Goal: Information Seeking & Learning: Understand process/instructions

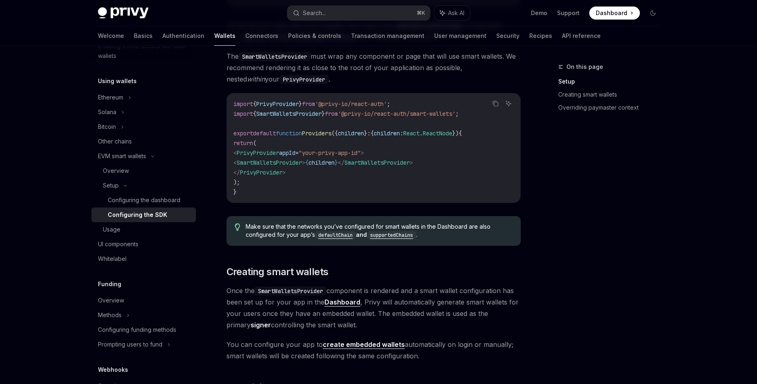
scroll to position [274, 0]
click at [336, 17] on button "Search... ⌘ K" at bounding box center [358, 13] width 143 height 15
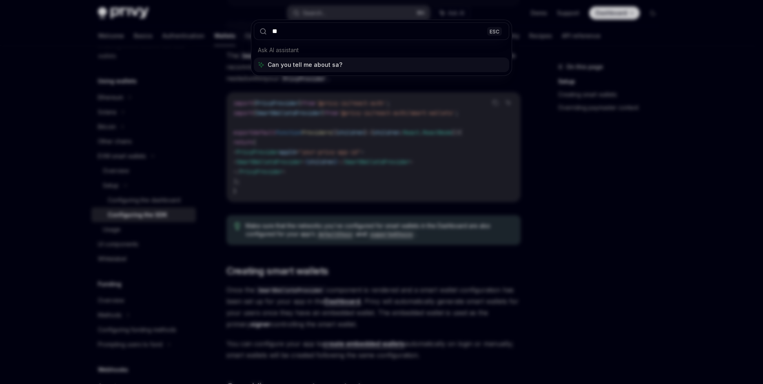
type input "*"
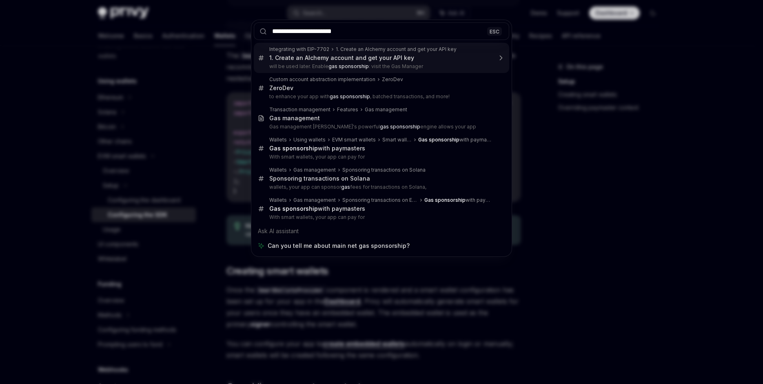
click at [288, 32] on input "**********" at bounding box center [381, 31] width 255 height 18
type input "**********"
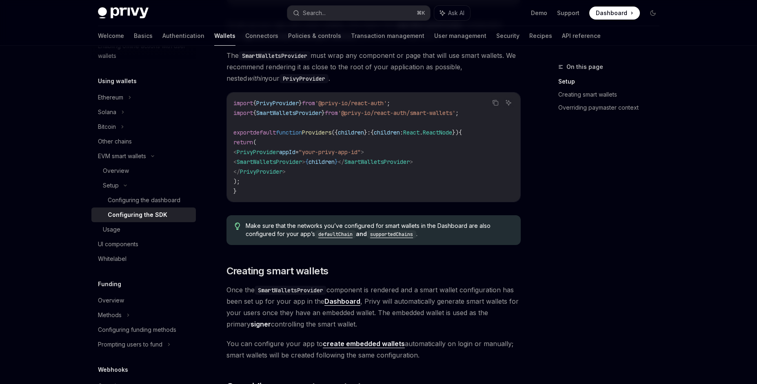
type textarea "*"
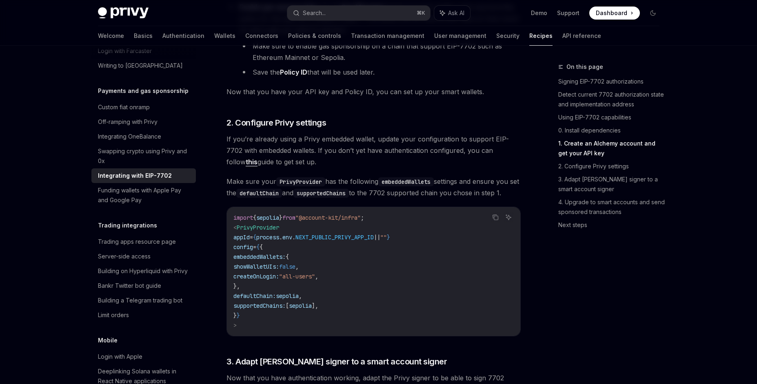
scroll to position [921, 0]
drag, startPoint x: 262, startPoint y: 293, endPoint x: 355, endPoint y: 295, distance: 93.8
click at [355, 295] on code "import { sepolia } from "@account-kit/infra" ; < PrivyProvider appId = { proces…" at bounding box center [373, 271] width 280 height 117
copy span "createOnLogin: "all-users" ,"
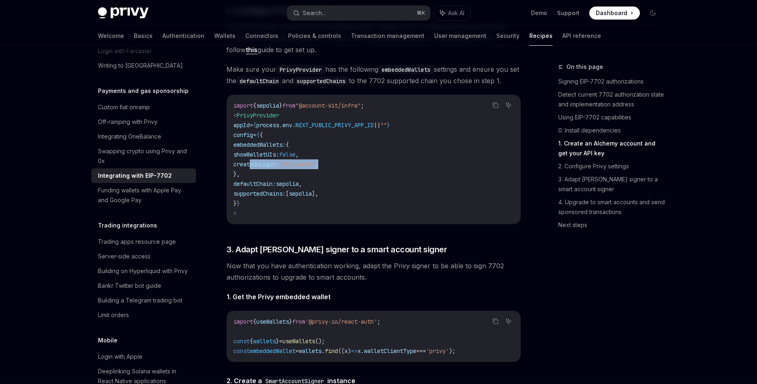
scroll to position [1035, 0]
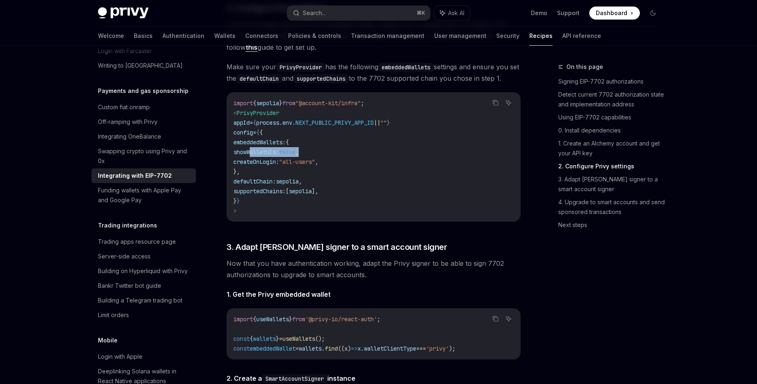
drag, startPoint x: 262, startPoint y: 170, endPoint x: 344, endPoint y: 166, distance: 81.7
click at [344, 166] on code "import { sepolia } from "@account-kit/infra" ; < PrivyProvider appId = { proces…" at bounding box center [373, 156] width 280 height 117
copy span "showWalletUIs: false ,"
